Goal: Information Seeking & Learning: Learn about a topic

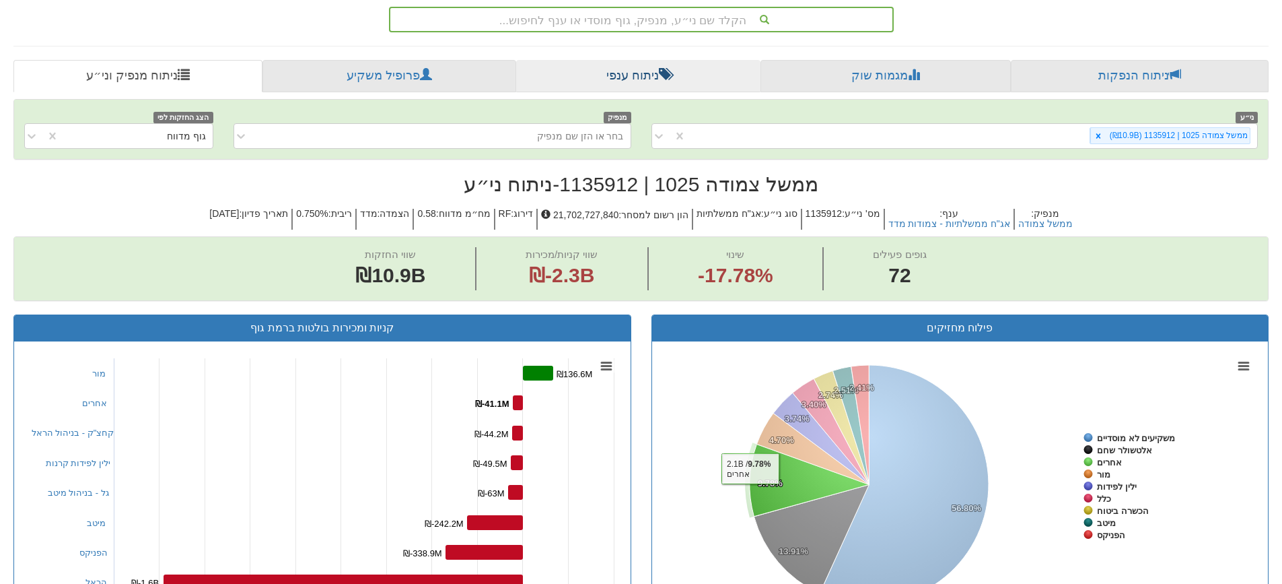
scroll to position [151, 0]
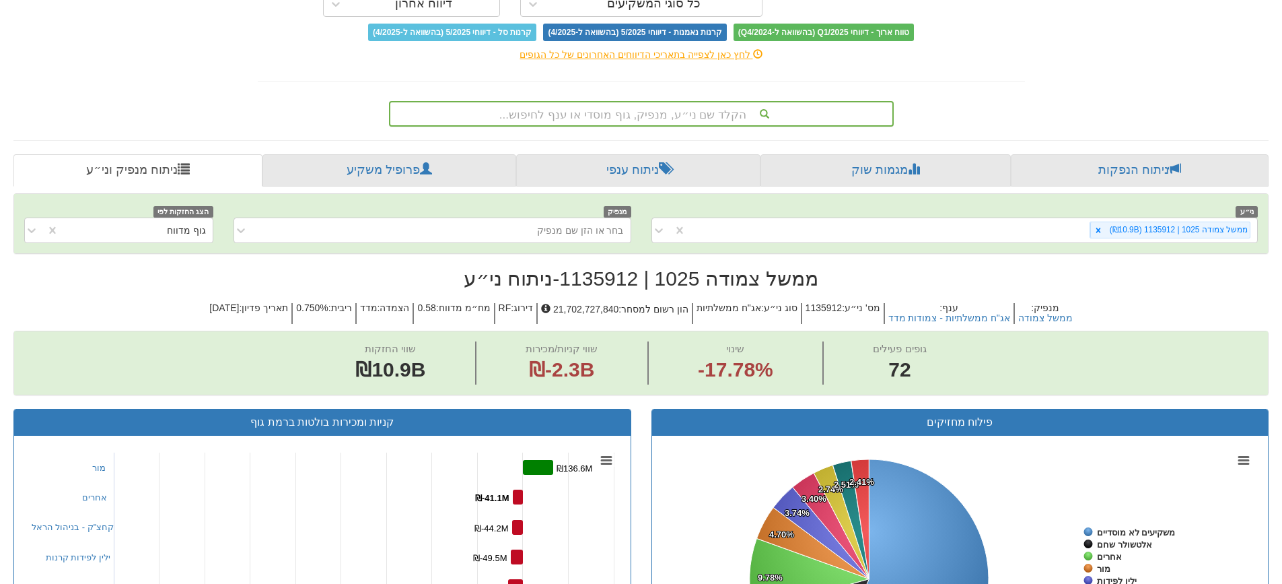
click at [689, 116] on div "הקלד שם ני״ע, מנפיק, גוף מוסדי או ענף לחיפוש..." at bounding box center [641, 113] width 502 height 23
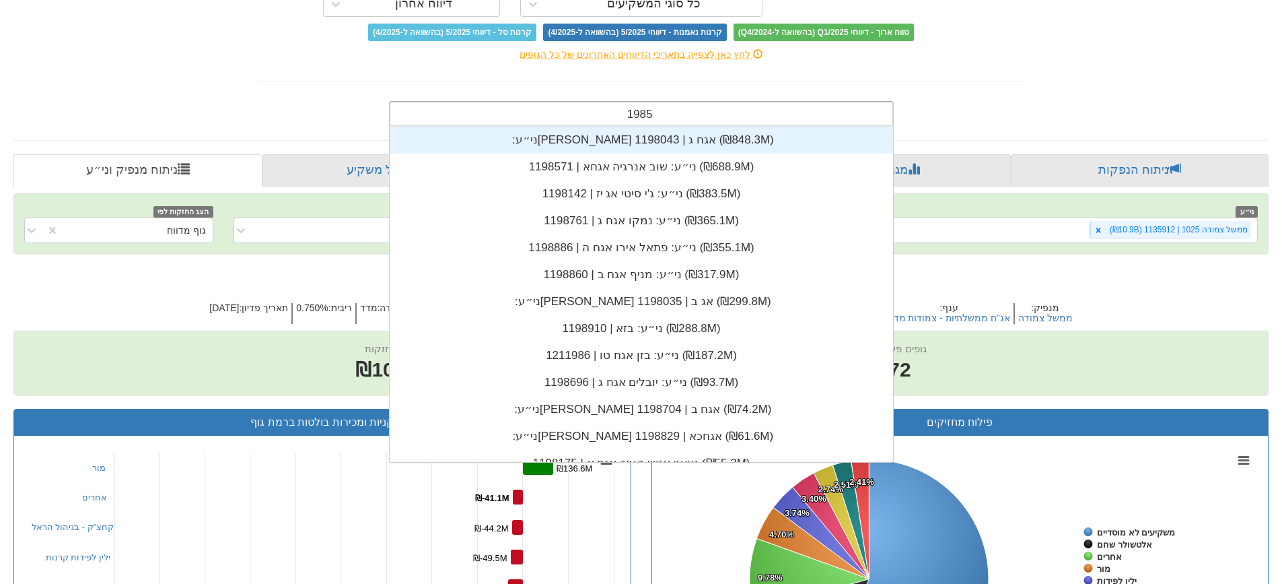
scroll to position [27, 0]
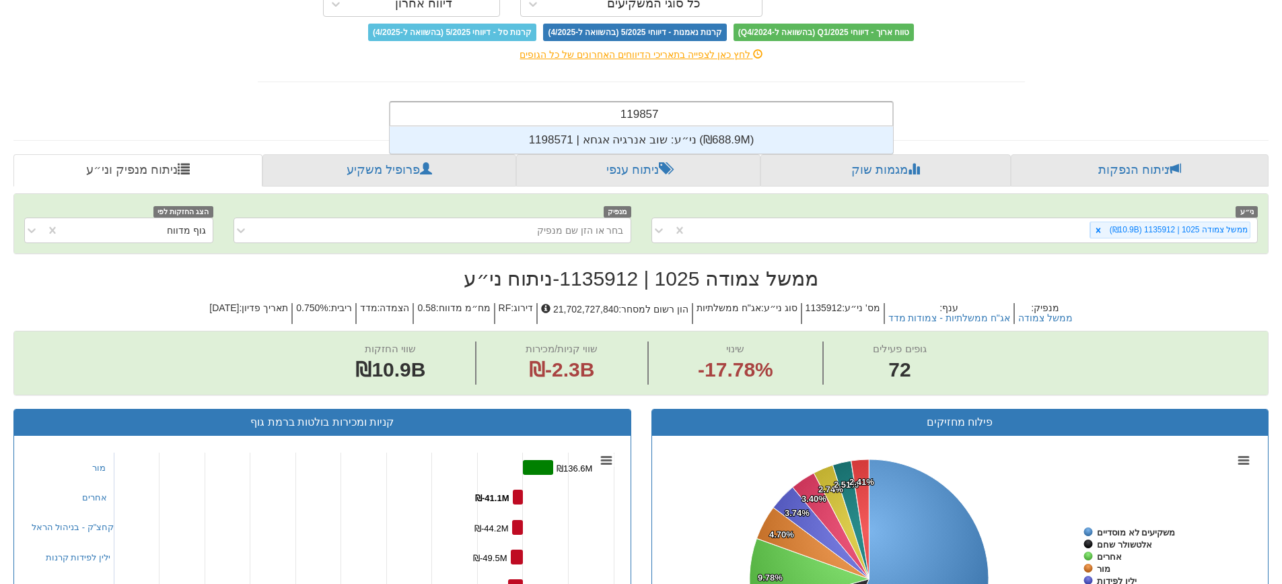
type input "1198571"
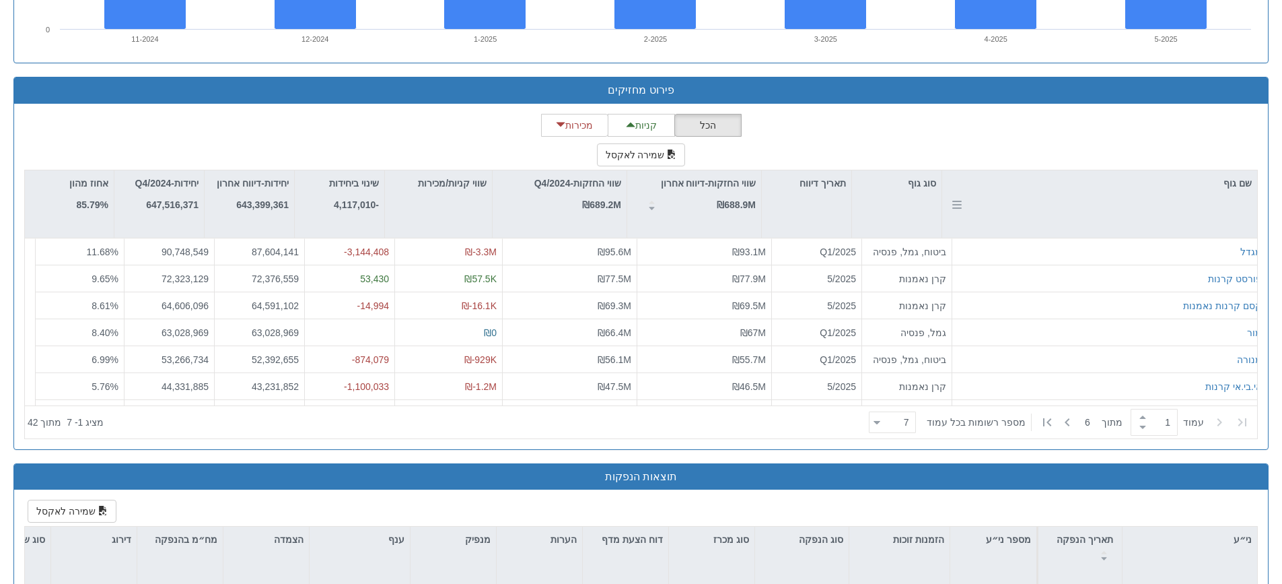
scroll to position [1144, 0]
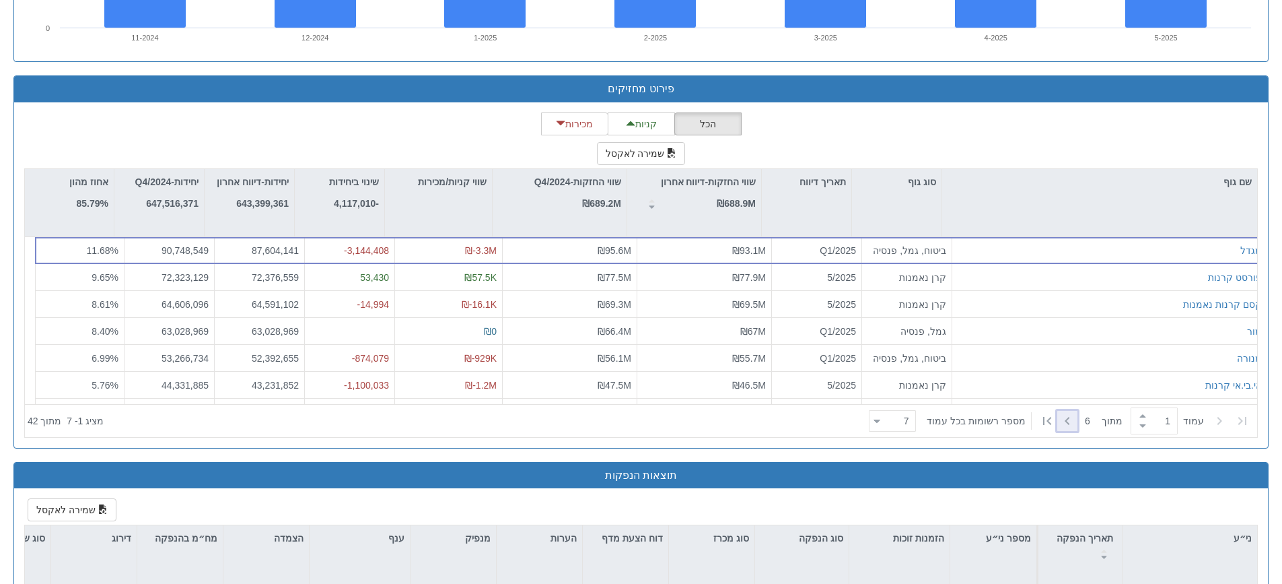
click at [1068, 423] on icon at bounding box center [1067, 421] width 16 height 16
click at [1217, 423] on icon at bounding box center [1220, 421] width 16 height 16
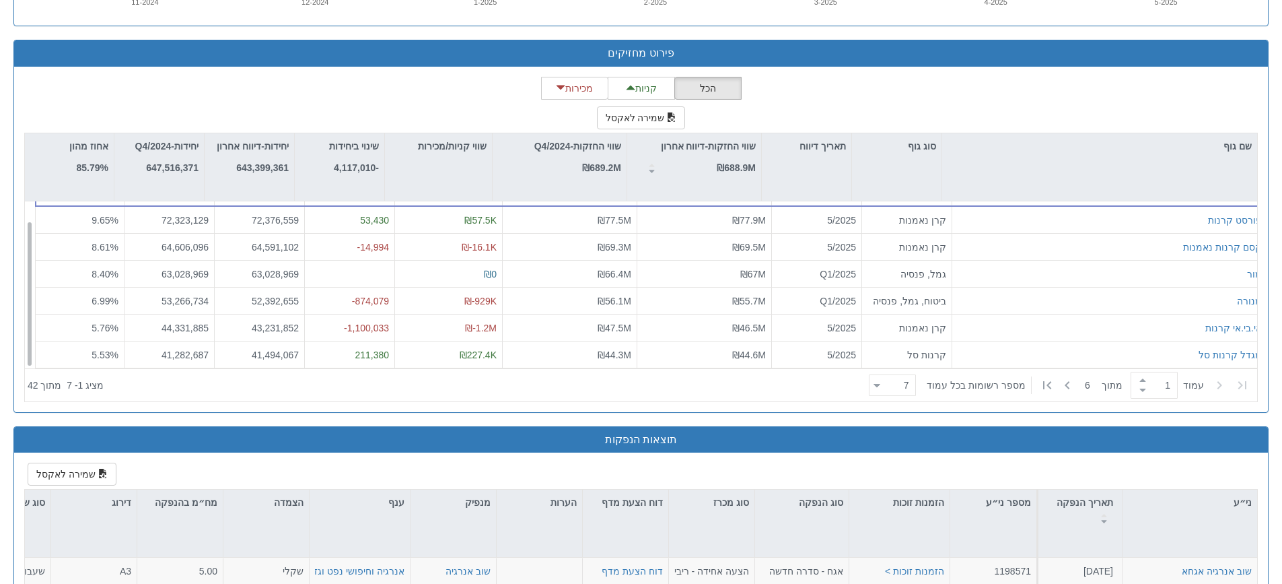
scroll to position [22, 0]
click at [1074, 385] on div at bounding box center [1067, 385] width 20 height 20
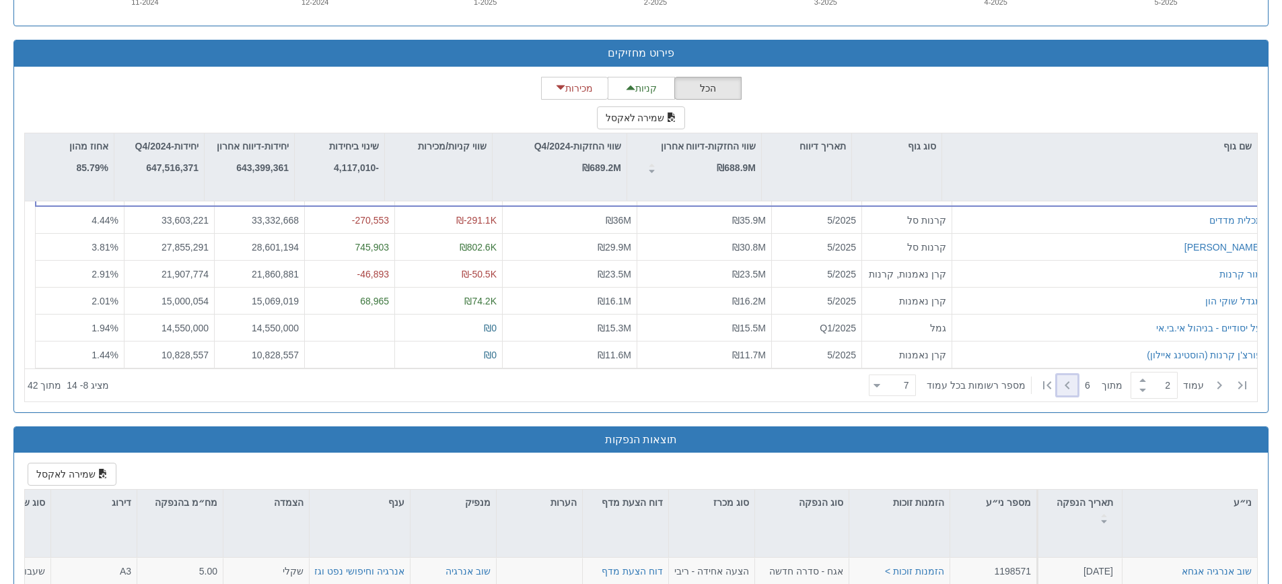
click at [1066, 389] on icon at bounding box center [1067, 385] width 16 height 16
click at [1224, 384] on icon at bounding box center [1220, 385] width 16 height 16
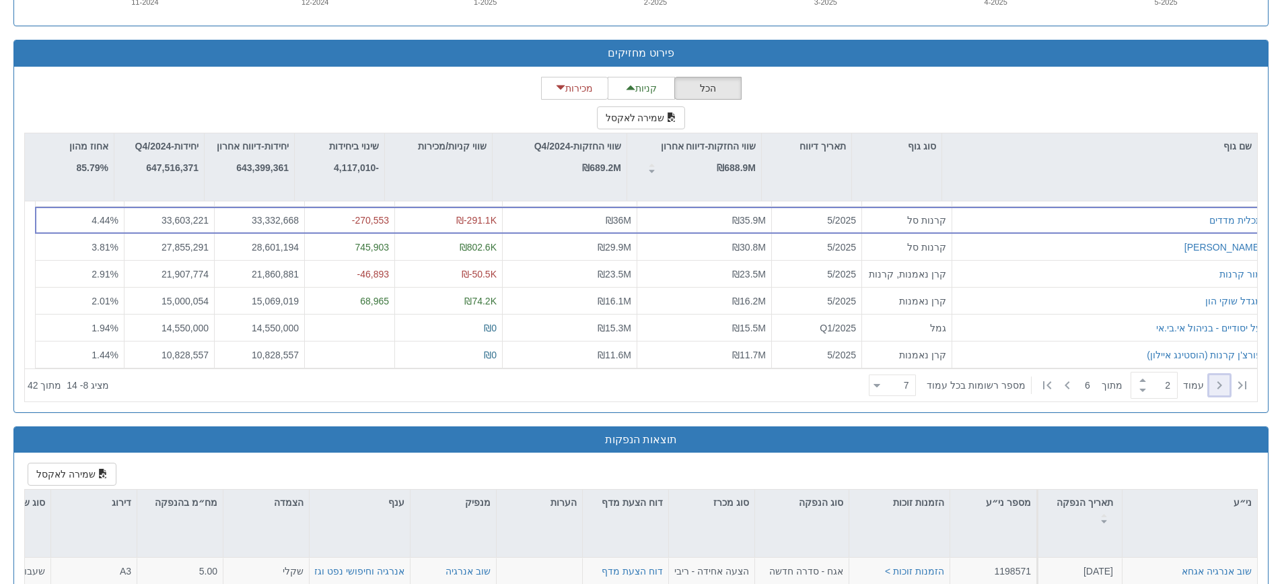
click at [1224, 384] on icon at bounding box center [1220, 385] width 16 height 16
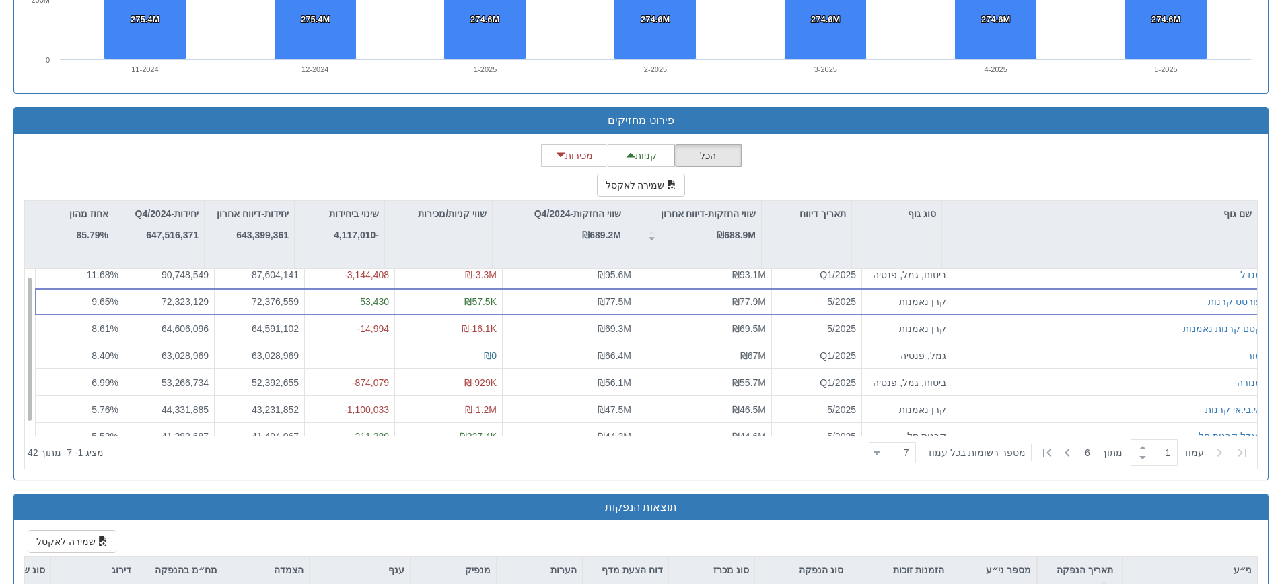
scroll to position [0, 0]
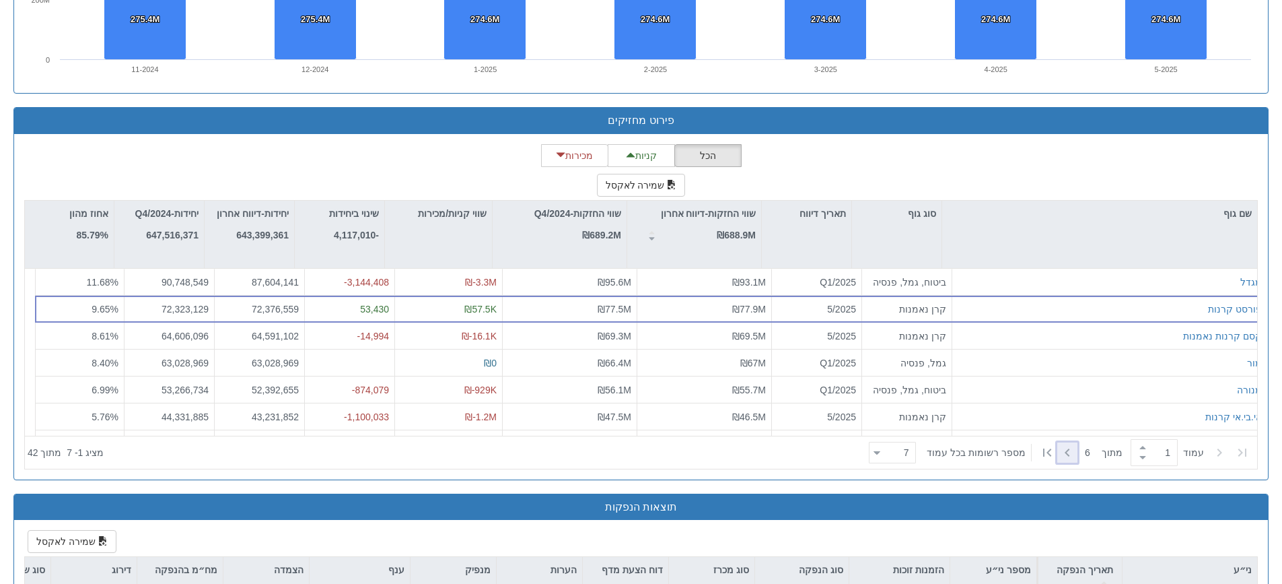
click at [1068, 449] on icon at bounding box center [1067, 452] width 16 height 16
click at [1219, 451] on icon at bounding box center [1220, 452] width 16 height 16
type input "1"
